Goal: Task Accomplishment & Management: Manage account settings

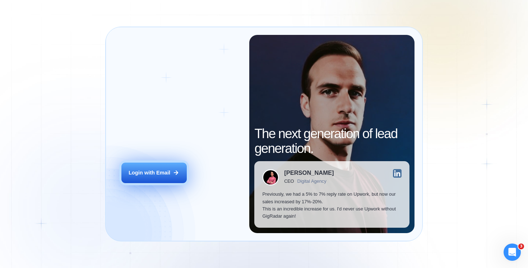
click at [163, 175] on div "Login with Email" at bounding box center [150, 172] width 42 height 7
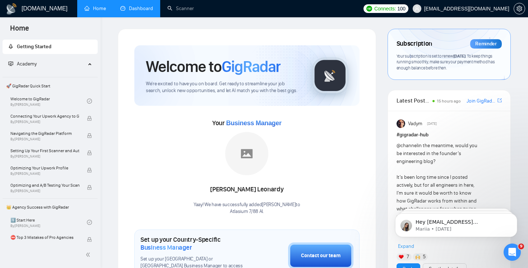
click at [137, 11] on link "Dashboard" at bounding box center [136, 8] width 33 height 6
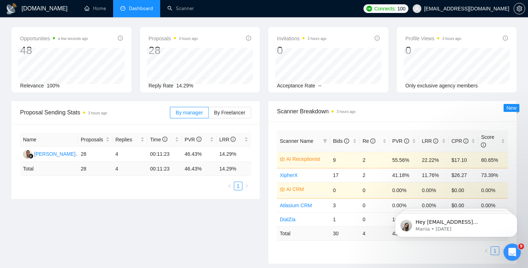
scroll to position [27, 0]
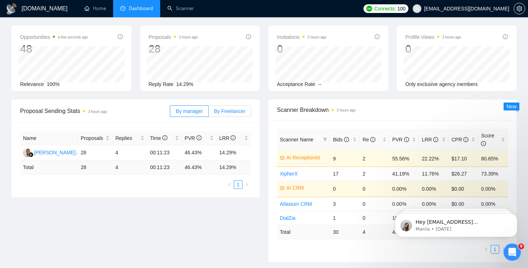
click at [227, 111] on span "By Freelancer" at bounding box center [229, 111] width 31 height 6
click at [209, 113] on input "By Freelancer" at bounding box center [209, 113] width 0 height 0
click at [196, 112] on span "By manager" at bounding box center [189, 111] width 27 height 6
click at [170, 113] on input "By manager" at bounding box center [170, 113] width 0 height 0
click at [234, 110] on span "By Freelancer" at bounding box center [229, 111] width 31 height 6
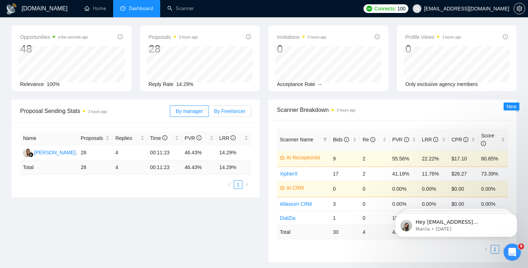
click at [209, 113] on input "By Freelancer" at bounding box center [209, 113] width 0 height 0
click at [194, 111] on span "By manager" at bounding box center [189, 111] width 27 height 6
click at [170, 113] on input "By manager" at bounding box center [170, 113] width 0 height 0
click at [229, 111] on span "By Freelancer" at bounding box center [229, 111] width 31 height 6
click at [209, 113] on input "By Freelancer" at bounding box center [209, 113] width 0 height 0
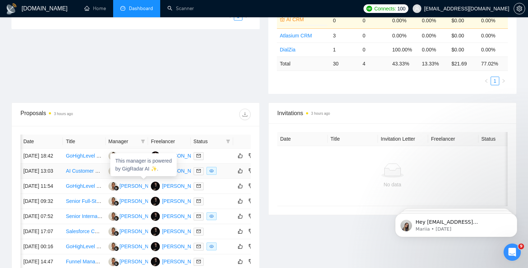
scroll to position [0, 21]
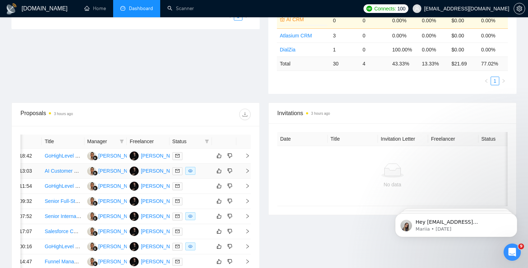
click at [248, 173] on icon "right" at bounding box center [248, 171] width 3 height 4
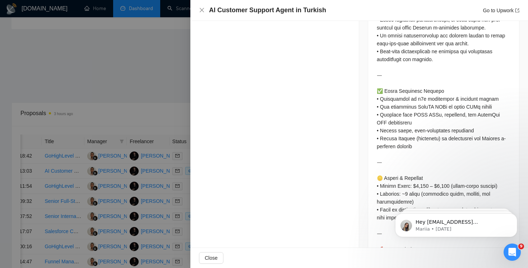
scroll to position [1346, 0]
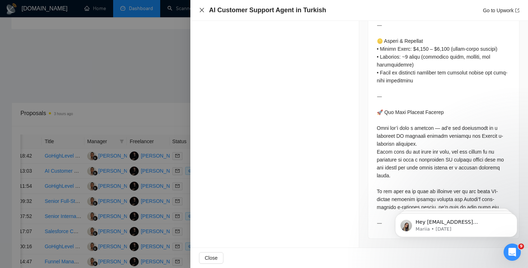
click at [203, 11] on icon "close" at bounding box center [202, 10] width 4 height 4
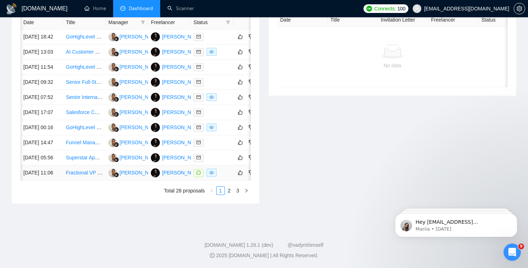
scroll to position [0, 21]
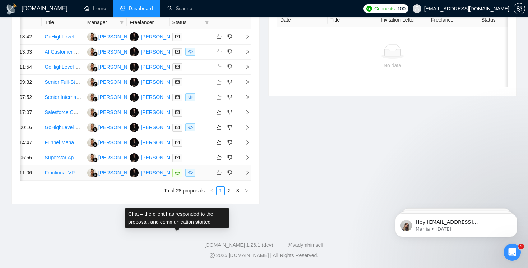
click at [178, 170] on icon "message" at bounding box center [177, 172] width 4 height 4
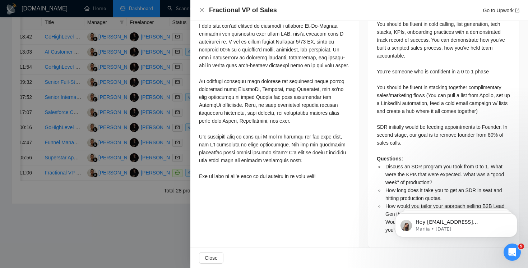
click at [130, 222] on div at bounding box center [264, 134] width 528 height 268
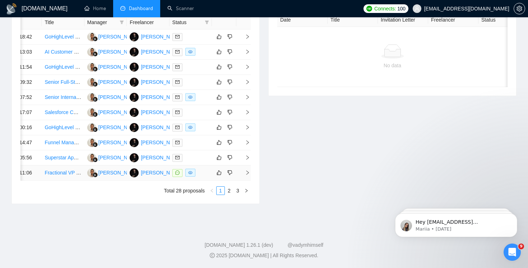
click at [245, 170] on icon "right" at bounding box center [247, 172] width 5 height 5
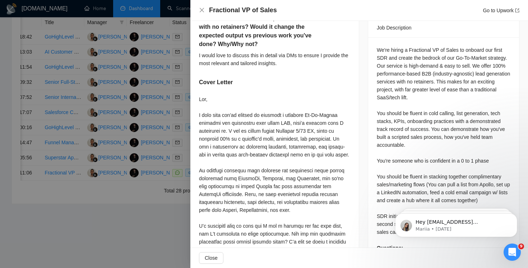
scroll to position [271, 0]
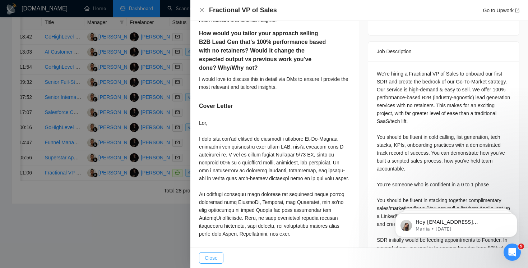
click at [212, 257] on span "Close" at bounding box center [211, 258] width 13 height 8
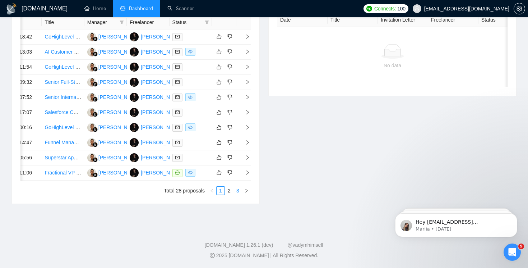
click at [239, 192] on link "3" at bounding box center [238, 191] width 8 height 8
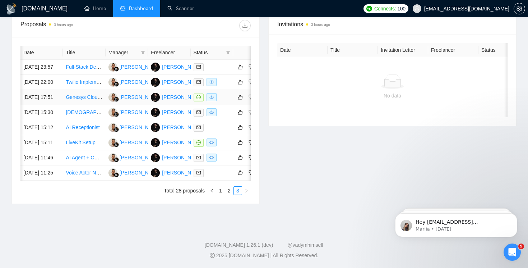
scroll to position [0, 21]
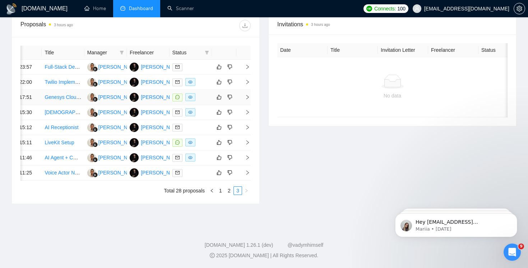
click at [248, 95] on icon "right" at bounding box center [248, 97] width 3 height 4
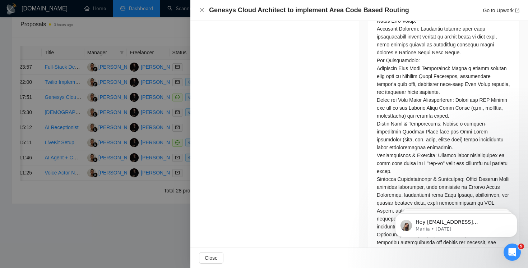
scroll to position [390, 0]
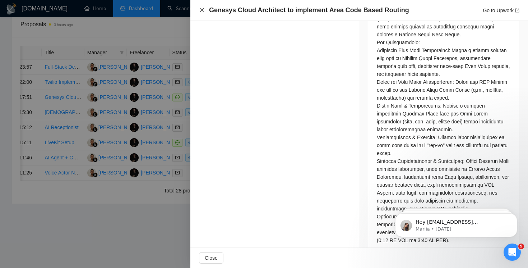
click at [203, 11] on icon "close" at bounding box center [202, 10] width 6 height 6
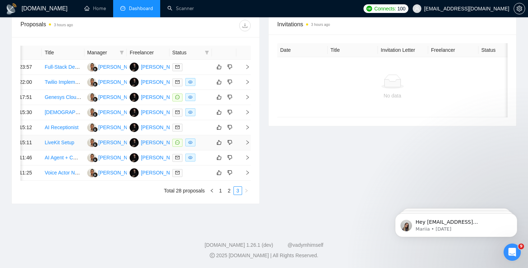
click at [247, 140] on icon "right" at bounding box center [247, 142] width 5 height 5
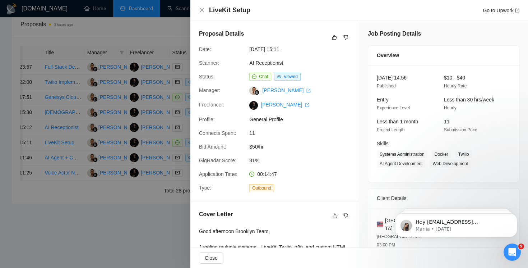
scroll to position [240, 0]
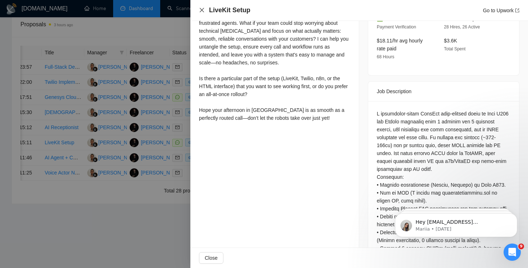
click at [202, 9] on icon "close" at bounding box center [202, 10] width 6 height 6
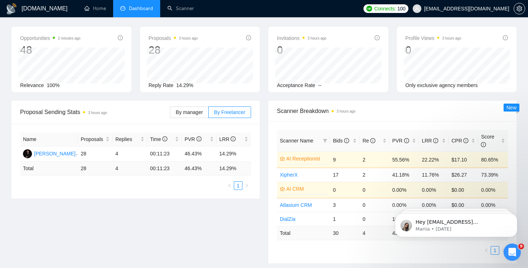
scroll to position [0, 0]
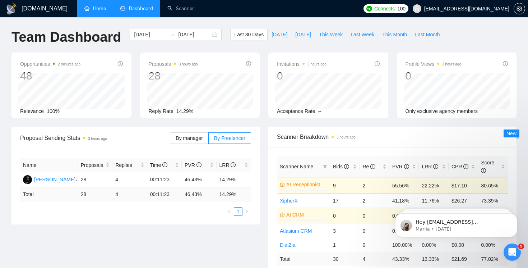
click at [98, 6] on link "Home" at bounding box center [95, 8] width 22 height 6
